Goal: Task Accomplishment & Management: Use online tool/utility

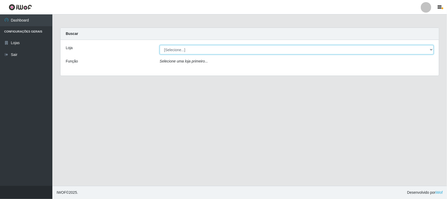
click at [169, 50] on select "[Selecione...] Rede Compras Supermercados - LOJA 1" at bounding box center [297, 49] width 274 height 9
select select "158"
click at [160, 45] on select "[Selecione...] Rede Compras Supermercados - LOJA 1" at bounding box center [297, 49] width 274 height 9
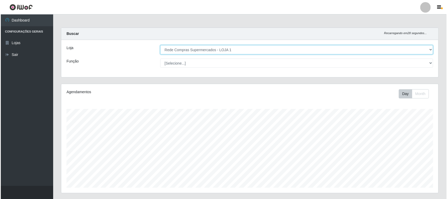
scroll to position [126, 0]
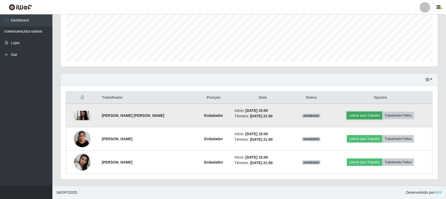
click at [366, 114] on button "Liberar para Trabalho" at bounding box center [364, 115] width 35 height 7
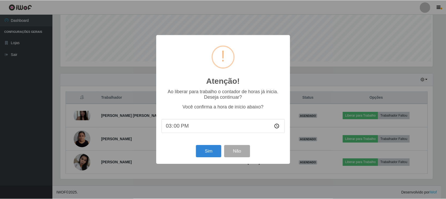
scroll to position [109, 373]
click at [211, 152] on button "Sim" at bounding box center [208, 151] width 25 height 12
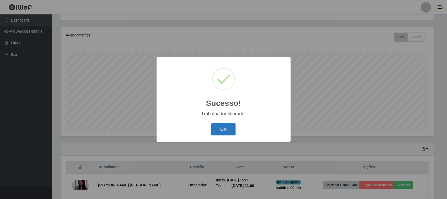
click at [225, 130] on button "OK" at bounding box center [223, 129] width 24 height 12
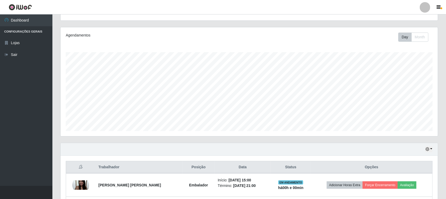
scroll to position [126, 0]
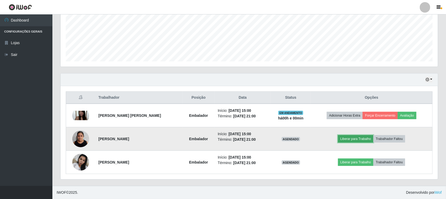
click at [361, 141] on button "Liberar para Trabalho" at bounding box center [355, 138] width 35 height 7
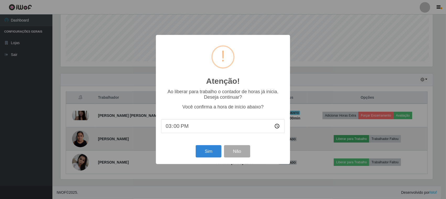
scroll to position [109, 373]
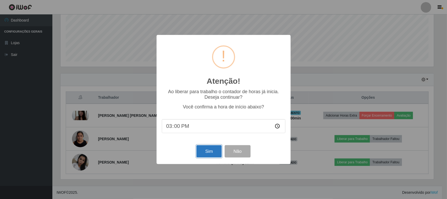
click at [211, 151] on button "Sim" at bounding box center [208, 151] width 25 height 12
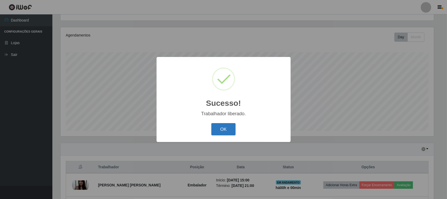
click at [229, 126] on button "OK" at bounding box center [223, 129] width 24 height 12
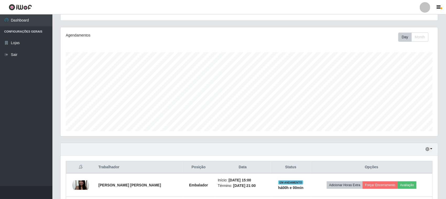
scroll to position [126, 0]
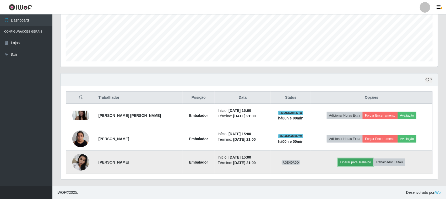
click at [353, 162] on button "Liberar para Trabalho" at bounding box center [355, 161] width 35 height 7
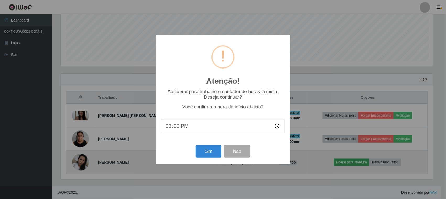
scroll to position [109, 373]
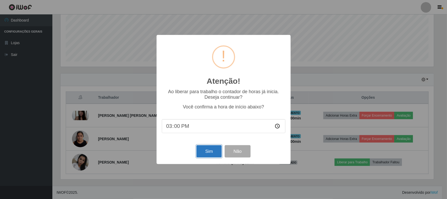
click at [210, 153] on button "Sim" at bounding box center [208, 151] width 25 height 12
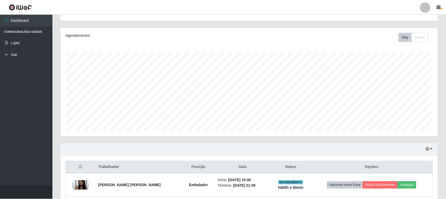
scroll to position [0, 0]
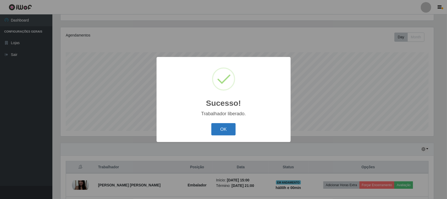
click at [229, 130] on button "OK" at bounding box center [223, 129] width 24 height 12
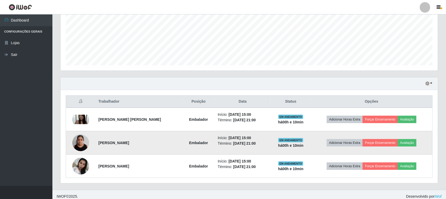
scroll to position [126, 0]
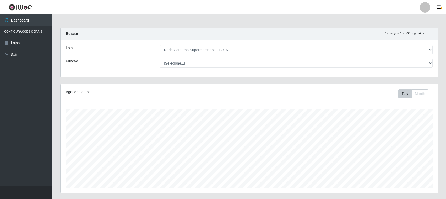
select select "158"
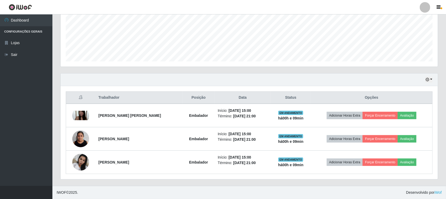
scroll to position [109, 377]
